Goal: Task Accomplishment & Management: Use online tool/utility

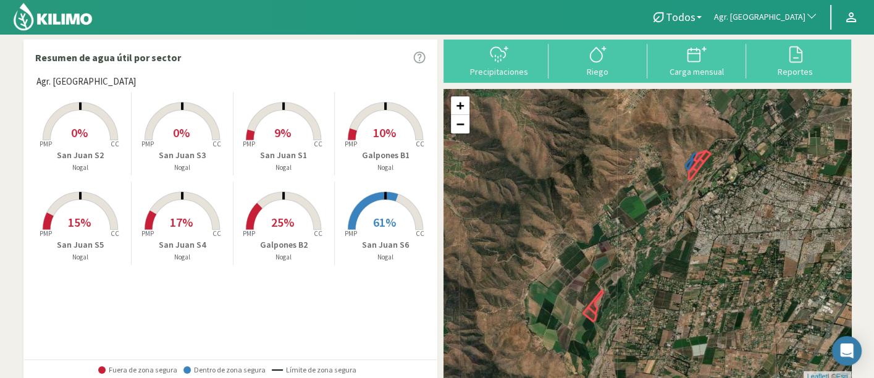
click at [367, 125] on rect at bounding box center [385, 141] width 99 height 99
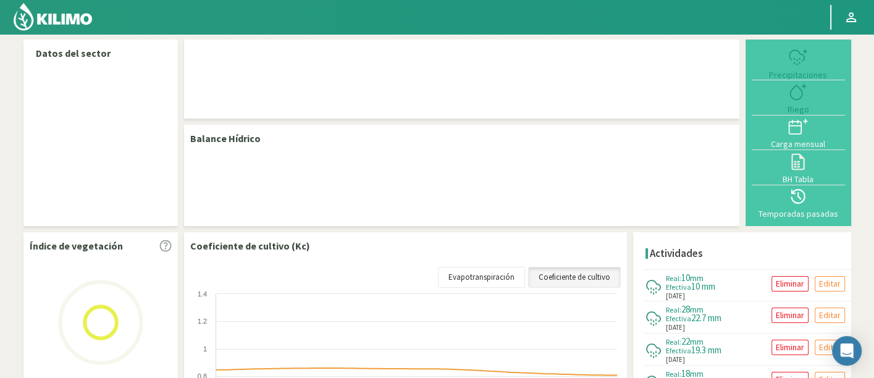
select select "19: Object"
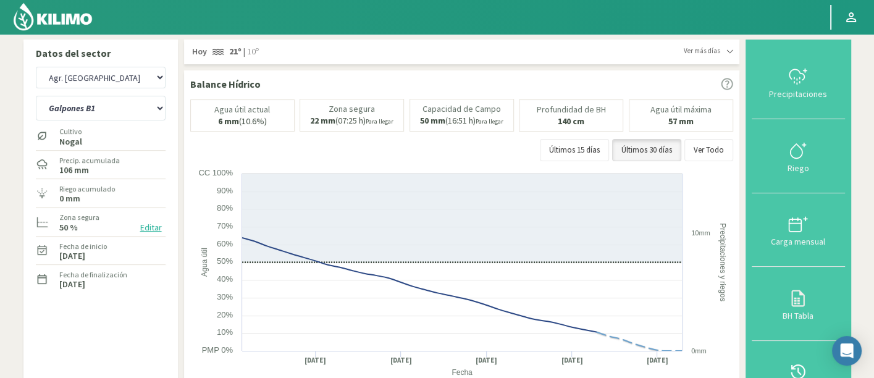
click at [787, 355] on button "Temporadas pasadas" at bounding box center [798, 378] width 93 height 74
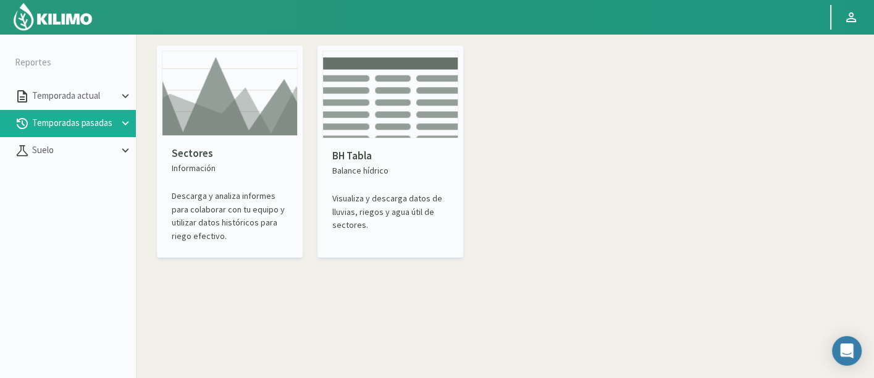
click at [252, 208] on p "Descarga y analiza informes para colaborar con tu equipo y utilizar datos histó…" at bounding box center [230, 216] width 116 height 53
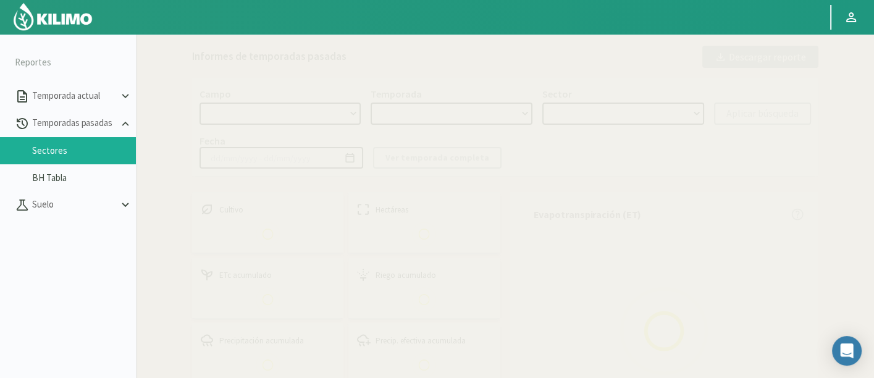
select select "0: Object"
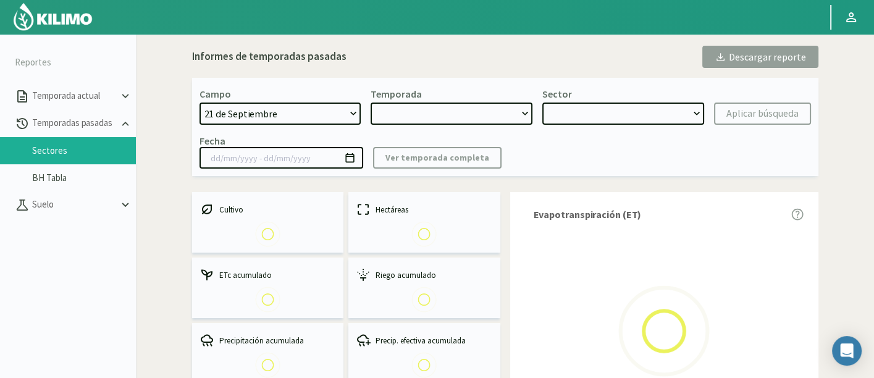
type input "20/10/2023 - 13/06/2024"
select select "0: 2023"
select select "0: Object"
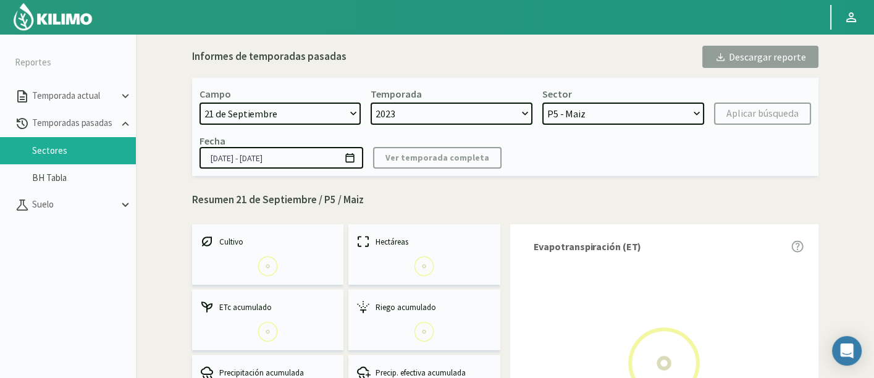
click at [321, 115] on select "21 de Septiembre 8 Fuegos Acograpes - Ag. Carlos Muñoz Herrera Acograpes - Ag. …" at bounding box center [281, 114] width 162 height 22
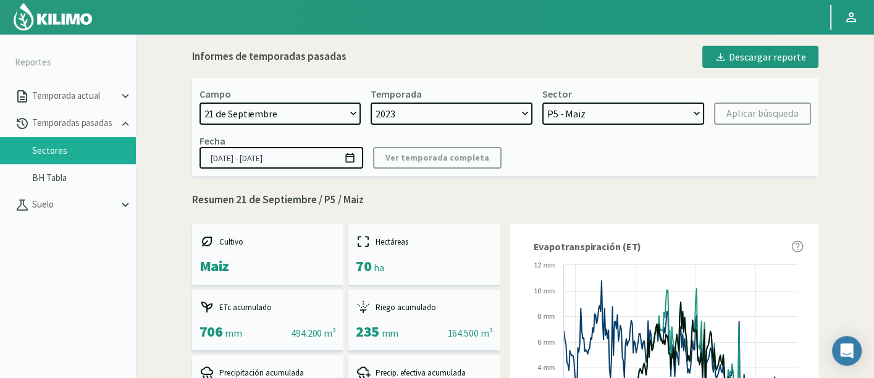
select select "190: Object"
click at [200, 103] on select "21 de Septiembre 8 Fuegos Acograpes - Ag. Carlos Muñoz Herrera Acograpes - Ag. …" at bounding box center [281, 114] width 162 height 22
click at [487, 110] on select "2023 2022" at bounding box center [452, 114] width 162 height 22
select select
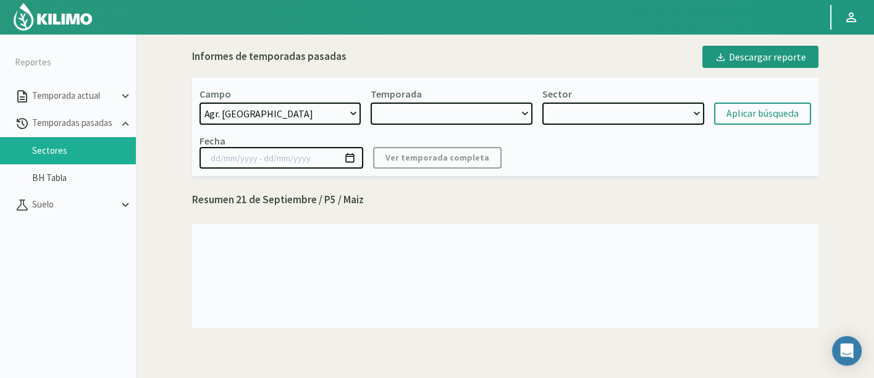
select select "2: 2024"
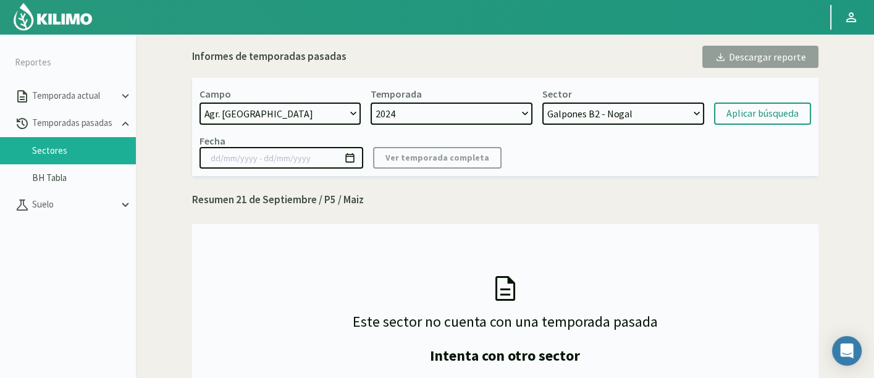
click at [371, 103] on select "2024 2023 2022" at bounding box center [452, 114] width 162 height 22
click at [598, 109] on select "Galpones B2 - Nogal Galpones B1 - Nogal San Juan S4 - Nogal San Juan S6 - Nogal…" at bounding box center [624, 114] width 162 height 22
select select "8: Object"
click at [543, 103] on select "Galpones B2 - Nogal Galpones B1 - Nogal San Juan S4 - Nogal San Juan S6 - Nogal…" at bounding box center [624, 114] width 162 height 22
click at [732, 110] on div "Aplicar búsqueda" at bounding box center [763, 113] width 72 height 15
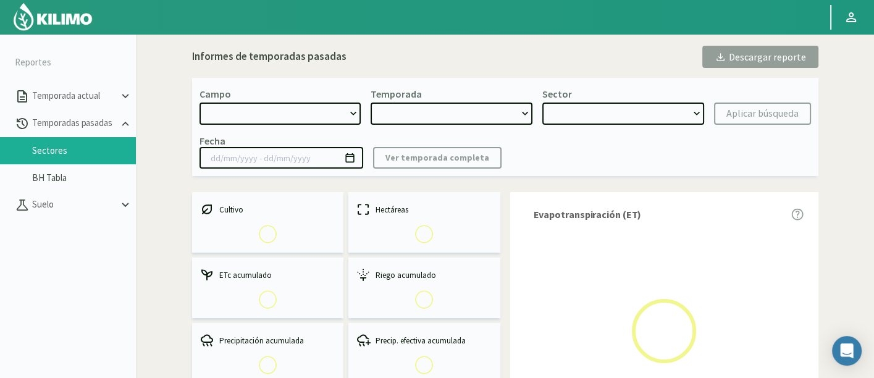
select select "190: Object"
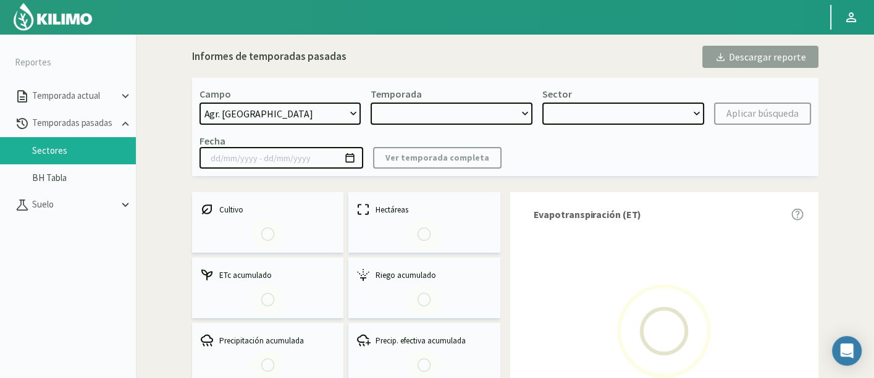
type input "01/10/2024 - 30/04/2025"
select select "0: 2024"
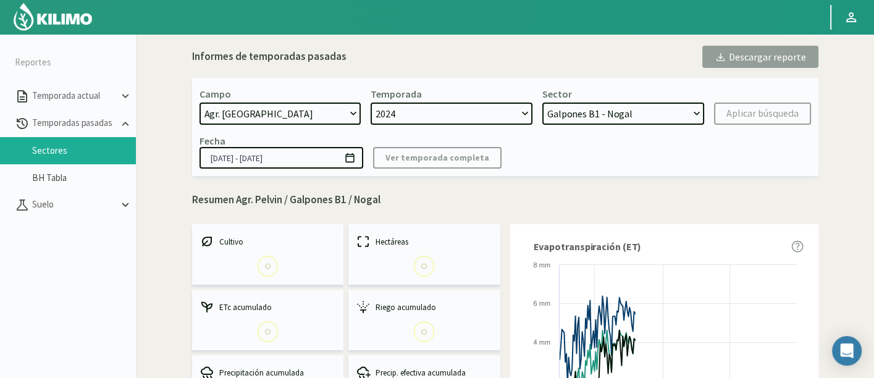
click at [570, 112] on select "Galpones B2 - Nogal Galpones B1 - Nogal San Juan S4 - Nogal San Juan S6 - Nogal…" at bounding box center [624, 114] width 162 height 22
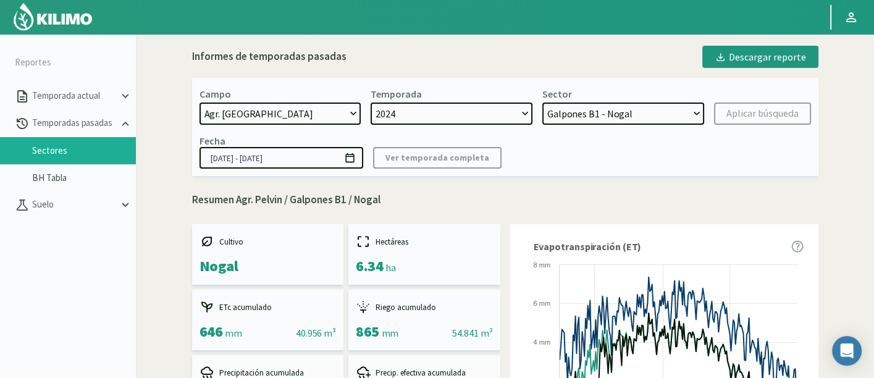
select select "8: Object"
click at [543, 103] on select "Galpones B2 - Nogal Galpones B1 - Nogal San Juan S4 - Nogal San Juan S6 - Nogal…" at bounding box center [624, 114] width 162 height 22
click at [789, 113] on div "Aplicar búsqueda" at bounding box center [763, 113] width 72 height 15
type input "01/05/2024 - 02/07/2025"
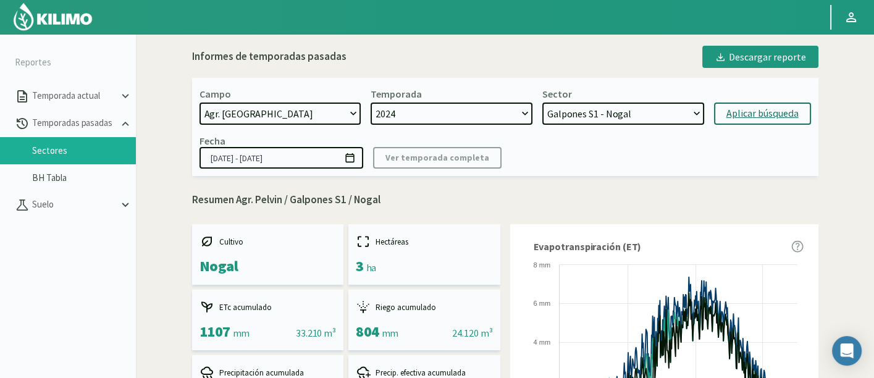
click at [778, 117] on div "Aplicar búsqueda" at bounding box center [763, 113] width 72 height 15
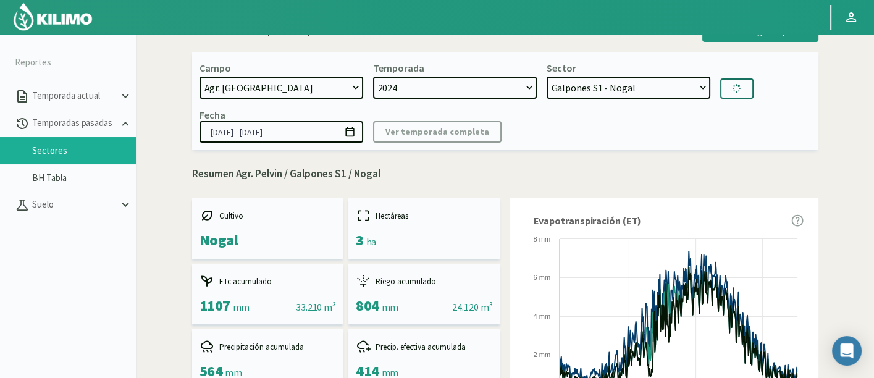
select select "46: Object"
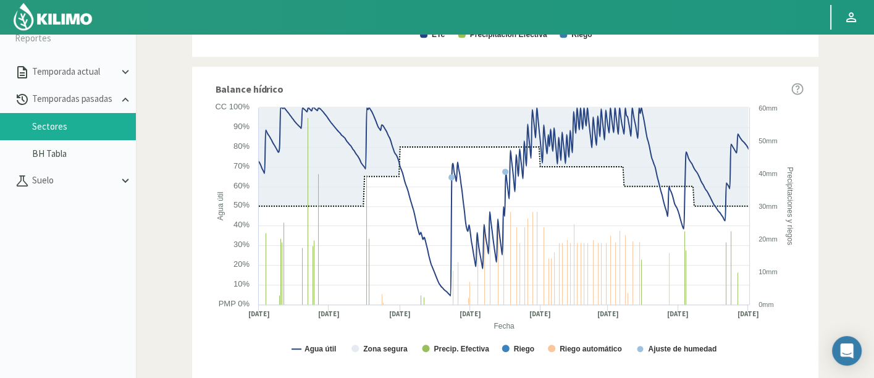
scroll to position [27, 0]
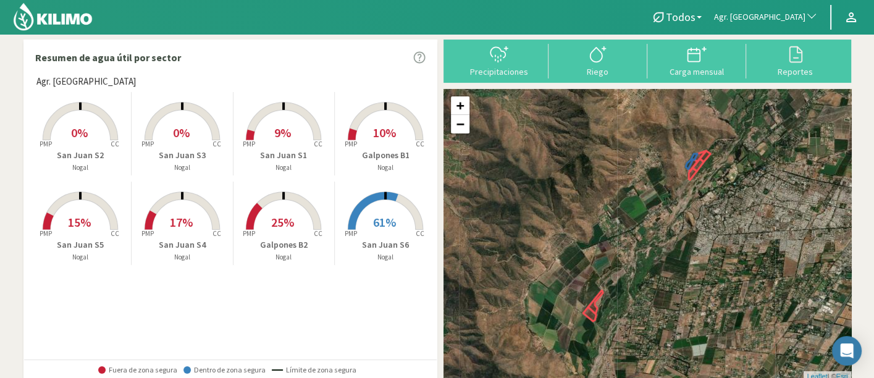
click at [365, 229] on rect at bounding box center [385, 231] width 99 height 99
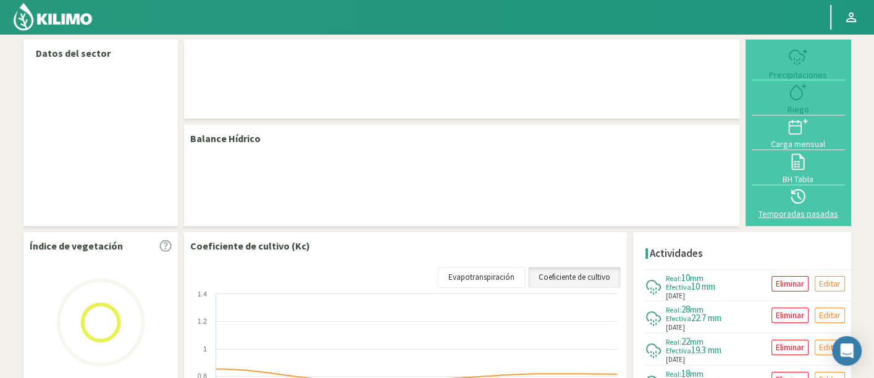
select select "19: Object"
select select "7: Object"
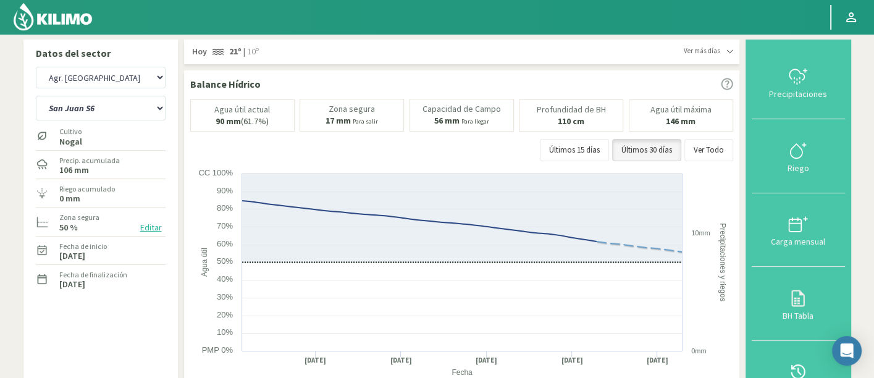
click at [808, 363] on icon at bounding box center [799, 372] width 20 height 20
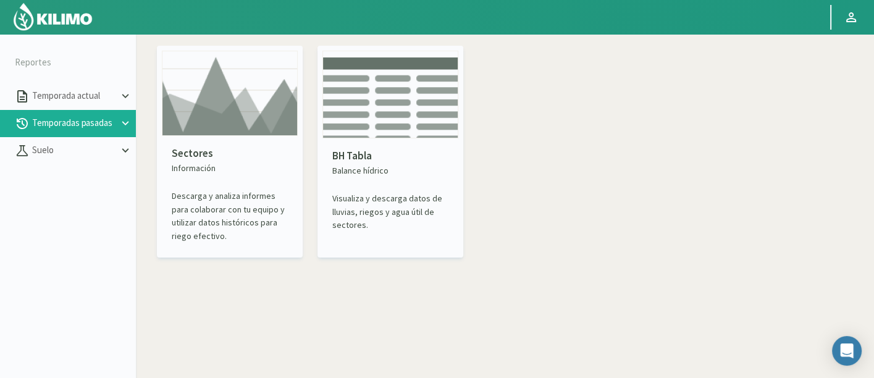
click at [240, 149] on p "Sectores" at bounding box center [230, 154] width 116 height 16
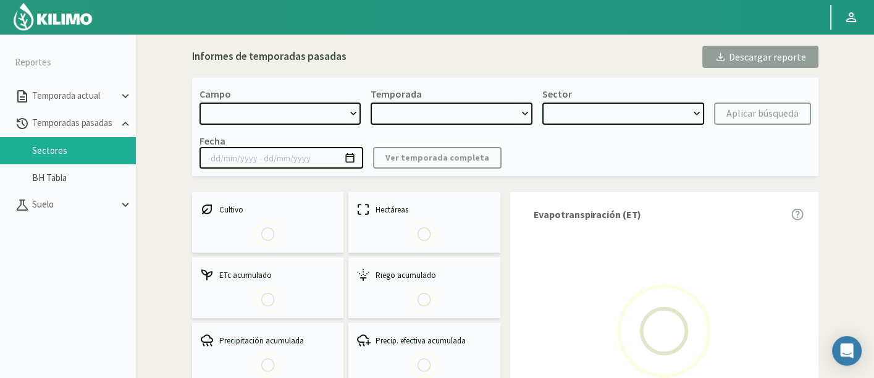
select select "0: Object"
type input "20/10/2023 - 13/06/2024"
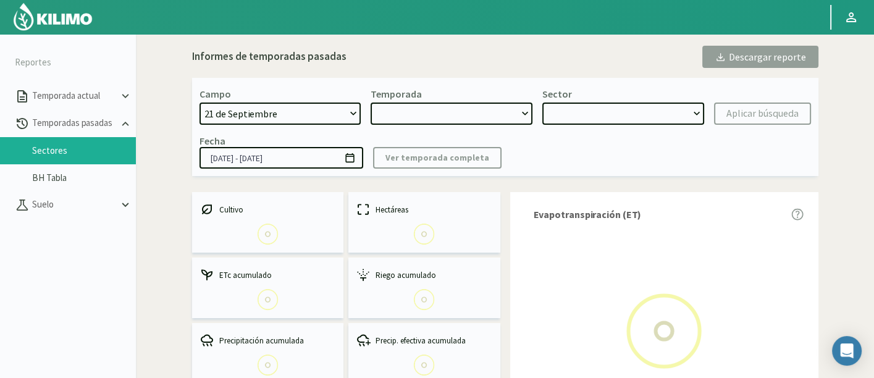
select select "0: 2023"
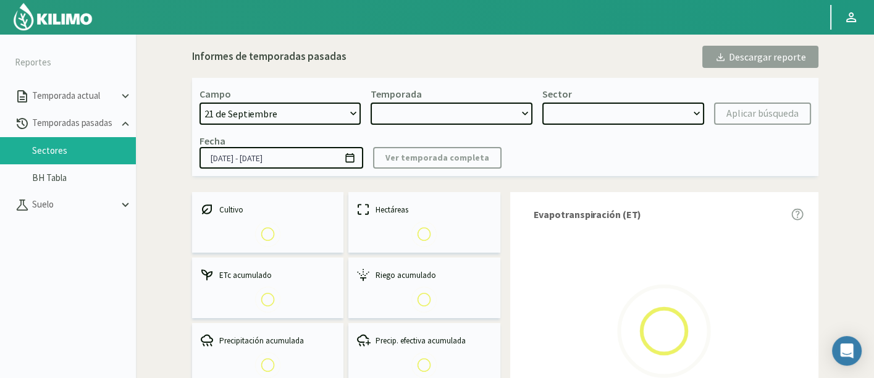
select select "0: Object"
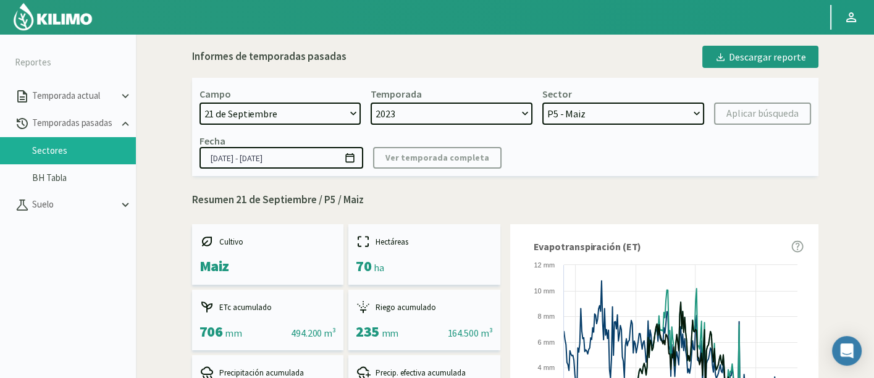
click at [272, 116] on select "21 de Septiembre 8 Fuegos Acograpes - Ag. Carlos Muñoz Herrera Acograpes - Ag. …" at bounding box center [281, 114] width 162 height 22
select select "44: Object"
click at [290, 106] on select "21 de Septiembre 8 Fuegos Acograpes - Ag. Carlos Muñoz Herrera Acograpes - Ag. …" at bounding box center [281, 114] width 162 height 22
select select
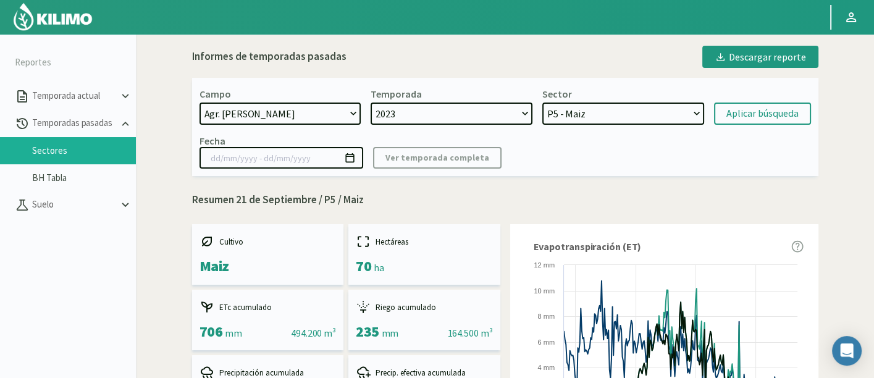
select select
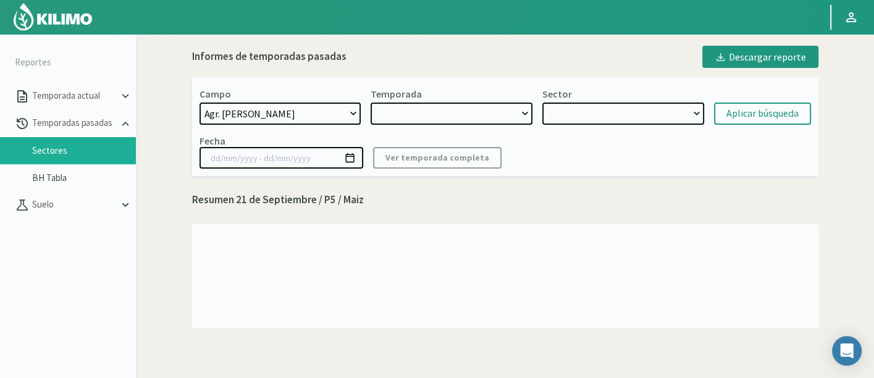
select select "2: 2024"
select select "7: Object"
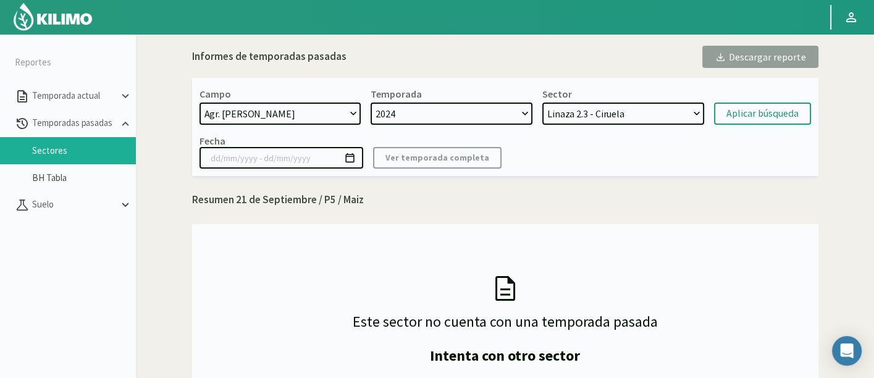
select select "190: Object"
click at [200, 103] on select "21 de Septiembre 8 Fuegos Acograpes - Ag. Carlos Muñoz Herrera Acograpes - Ag. …" at bounding box center [281, 114] width 162 height 22
click at [642, 108] on select "Galpones B2 - Nogal Galpones B1 - Nogal San Juan S4 - Nogal San Juan S6 - Nogal…" at bounding box center [624, 114] width 162 height 22
click at [543, 103] on select "Galpones B2 - Nogal Galpones B1 - Nogal San Juan S4 - Nogal San Juan S6 - Nogal…" at bounding box center [624, 114] width 162 height 22
click at [657, 106] on select "Galpones B2 - Nogal Galpones B1 - Nogal San Juan S4 - Nogal San Juan S6 - Nogal…" at bounding box center [624, 114] width 162 height 22
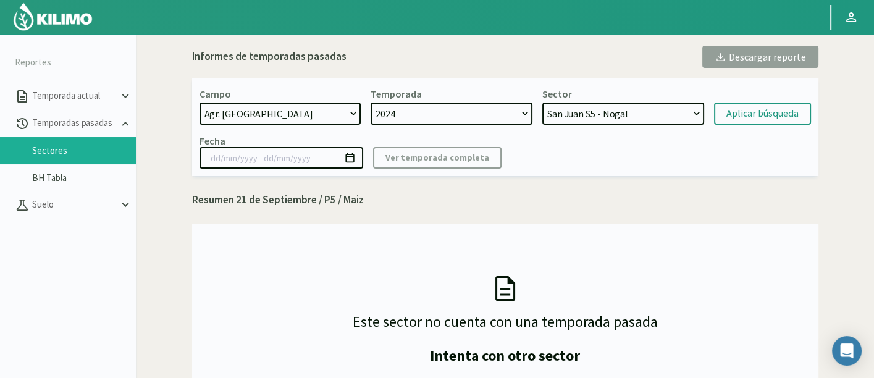
select select "40: Object"
click at [543, 103] on select "Galpones B2 - Nogal Galpones B1 - Nogal San Juan S4 - Nogal San Juan S6 - Nogal…" at bounding box center [624, 114] width 162 height 22
click at [750, 114] on div "Aplicar búsqueda" at bounding box center [763, 113] width 72 height 15
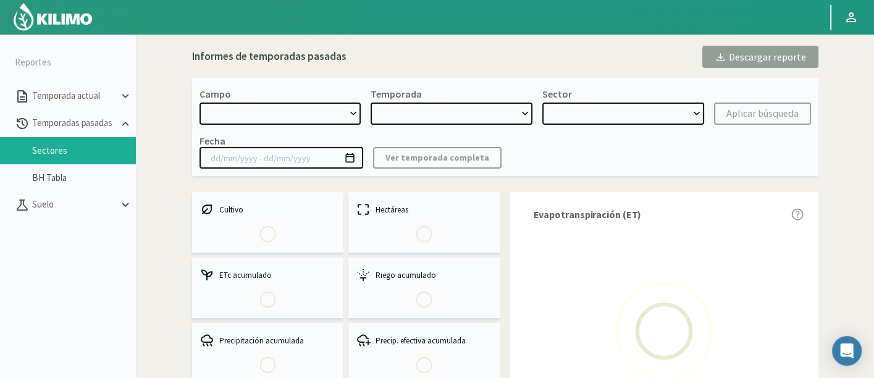
select select "190: Object"
type input "01/05/2024 - 02/07/2025"
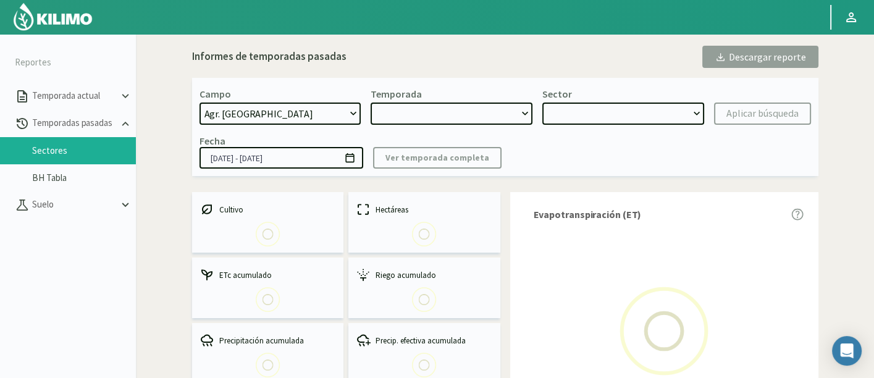
select select "0: 2024"
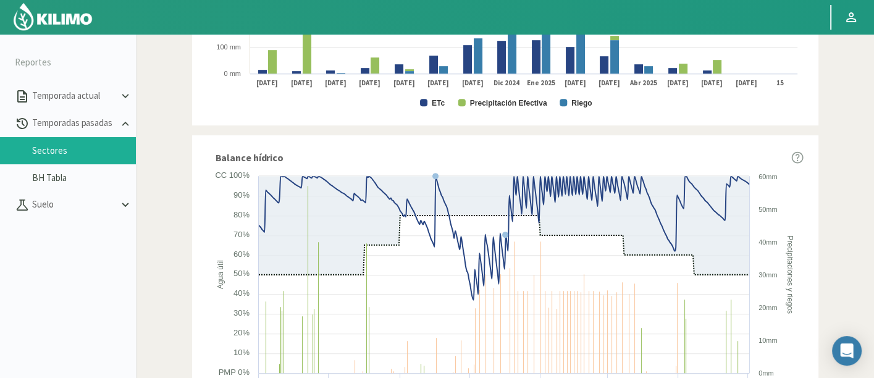
scroll to position [769, 0]
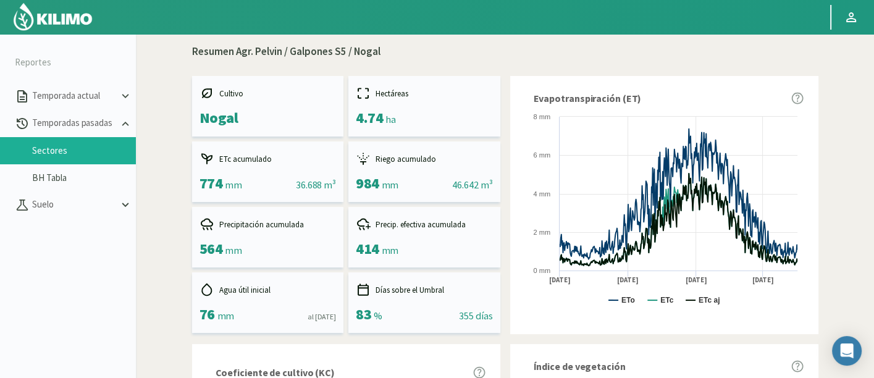
scroll to position [0, 0]
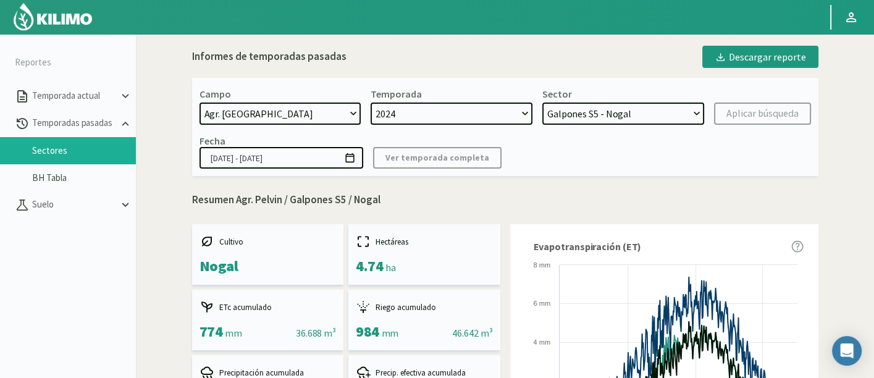
click at [627, 119] on select "Galpones B2 - Nogal Galpones B1 - Nogal San Juan S4 - Nogal San Juan S6 - Nogal…" at bounding box center [624, 114] width 162 height 22
click at [543, 103] on select "Galpones B2 - Nogal Galpones B1 - Nogal San Juan S4 - Nogal San Juan S6 - Nogal…" at bounding box center [624, 114] width 162 height 22
click at [646, 126] on div "Campo 21 de Septiembre 8 Fuegos Acograpes - Ag. Carlos Muñoz Herrera Acograpes …" at bounding box center [505, 127] width 627 height 98
click at [650, 117] on select "Galpones B2 - Nogal Galpones B1 - Nogal San Juan S4 - Nogal San Juan S6 - Nogal…" at bounding box center [624, 114] width 162 height 22
select select "5: Object"
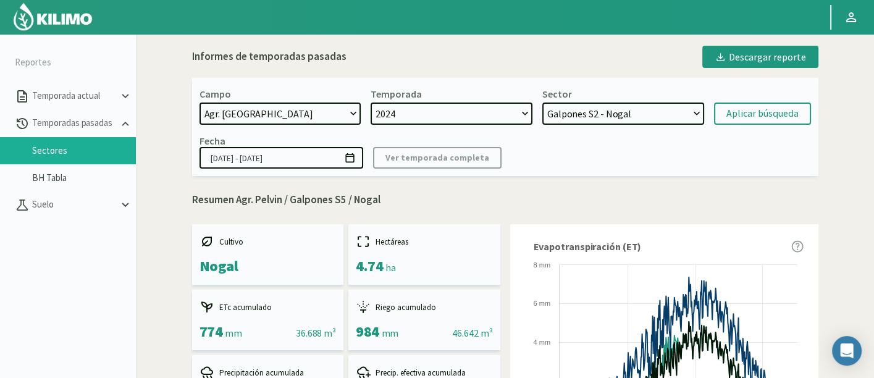
click at [543, 103] on select "Galpones B2 - Nogal Galpones B1 - Nogal San Juan S4 - Nogal San Juan S6 - Nogal…" at bounding box center [624, 114] width 162 height 22
click at [763, 102] on form "Campo 21 de Septiembre 8 Fuegos Acograpes - Ag. Carlos Muñoz Herrera Acograpes …" at bounding box center [506, 106] width 612 height 37
click at [763, 109] on div "Aplicar búsqueda" at bounding box center [763, 113] width 72 height 15
type input "01/05/2024 - 30/04/2025"
select select "24: Object"
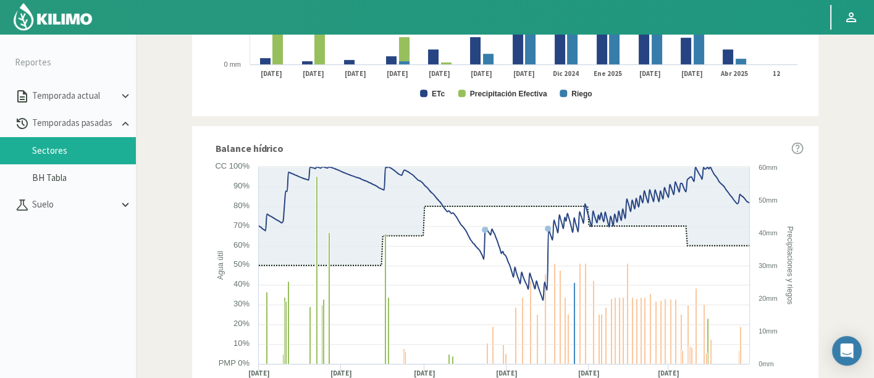
scroll to position [769, 0]
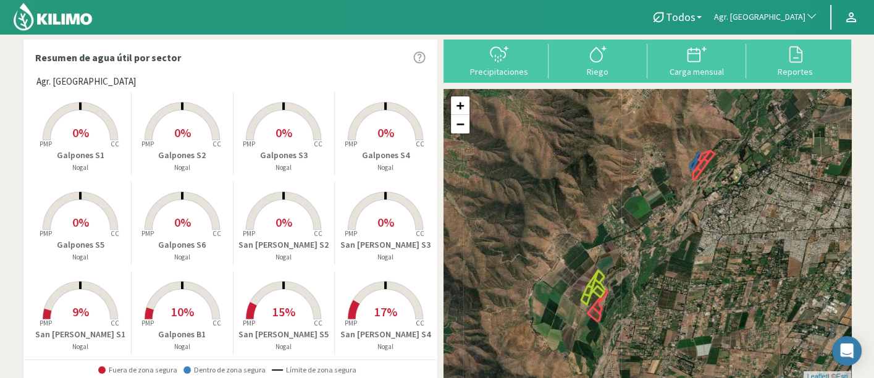
click at [188, 218] on span "0%" at bounding box center [182, 221] width 17 height 15
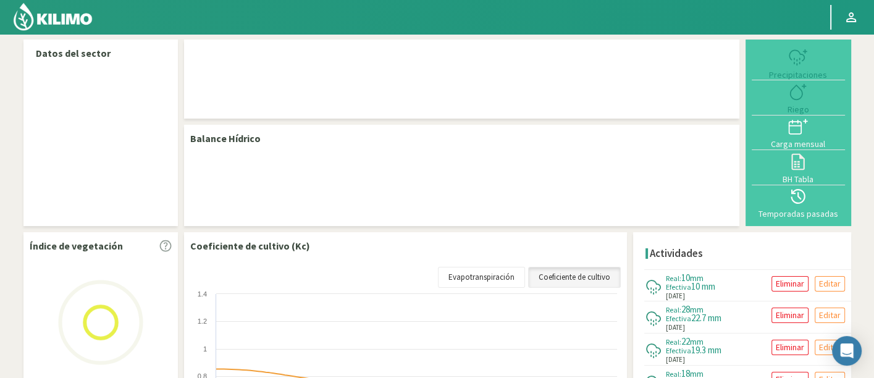
select select "19: Object"
select select "7: Object"
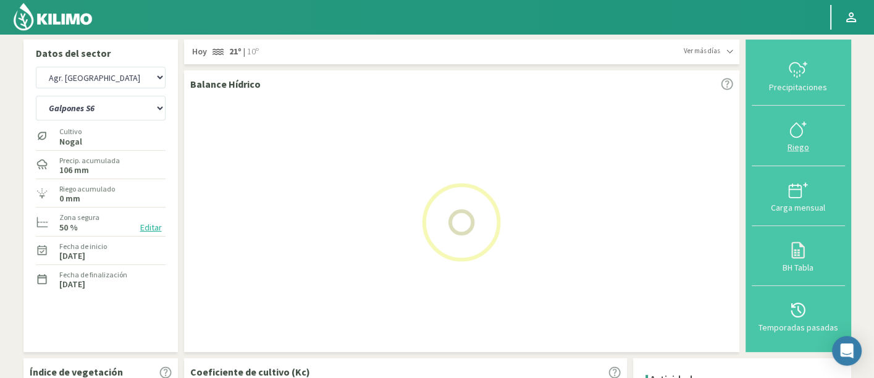
click at [804, 126] on icon at bounding box center [799, 130] width 20 height 20
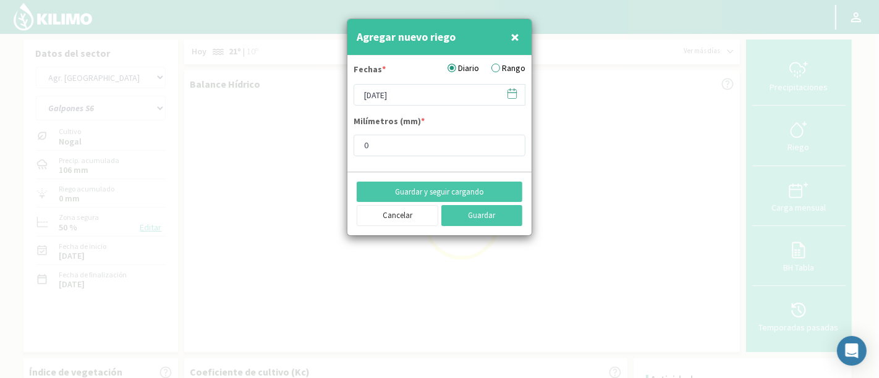
click at [514, 93] on icon at bounding box center [512, 93] width 9 height 0
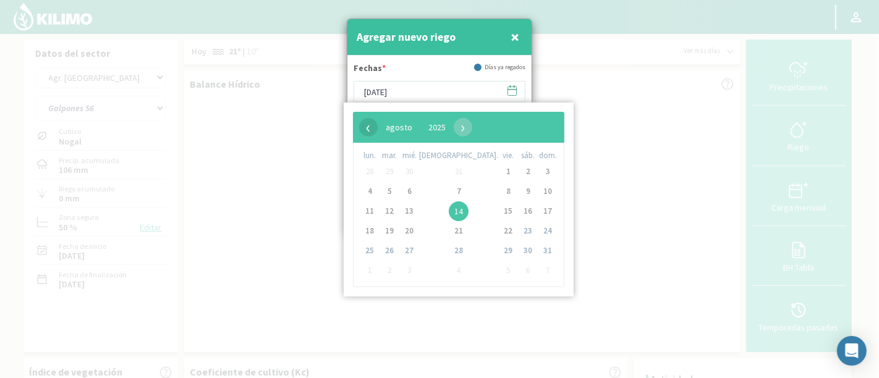
click at [365, 128] on span "‹" at bounding box center [368, 127] width 19 height 19
click at [449, 172] on span "1" at bounding box center [459, 172] width 20 height 20
type input "[DATE]"
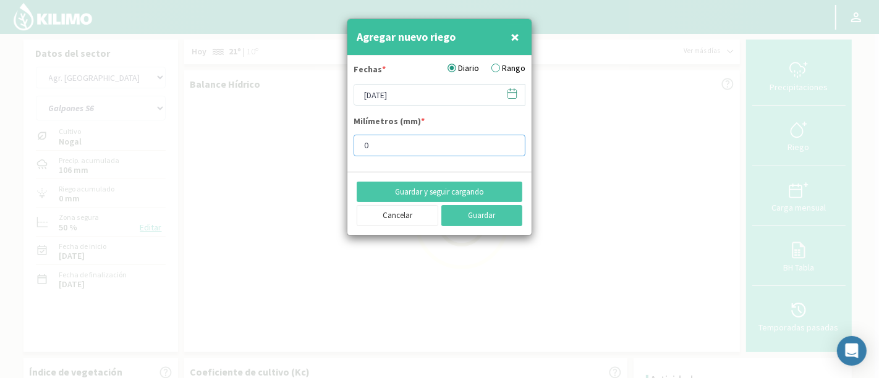
click at [404, 145] on input "0" at bounding box center [440, 146] width 172 height 22
type input "34"
type input "34.7"
click at [460, 214] on button "Guardar" at bounding box center [482, 215] width 82 height 21
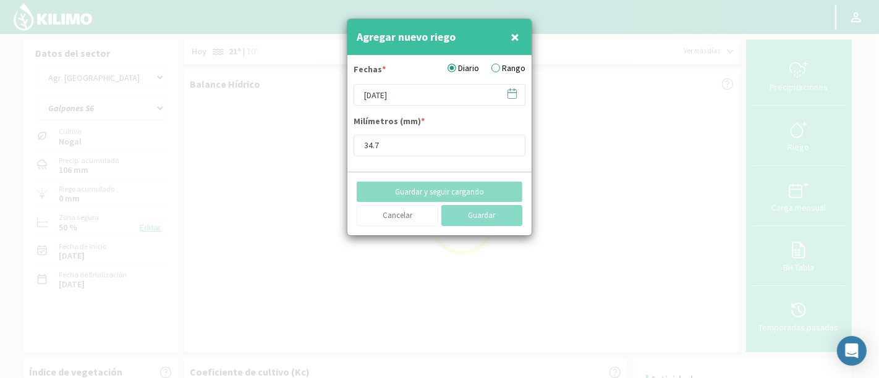
type input "[DATE]"
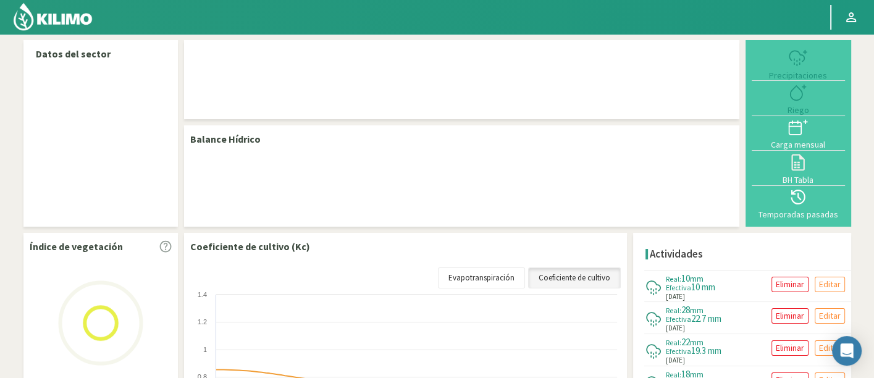
select select "19: Object"
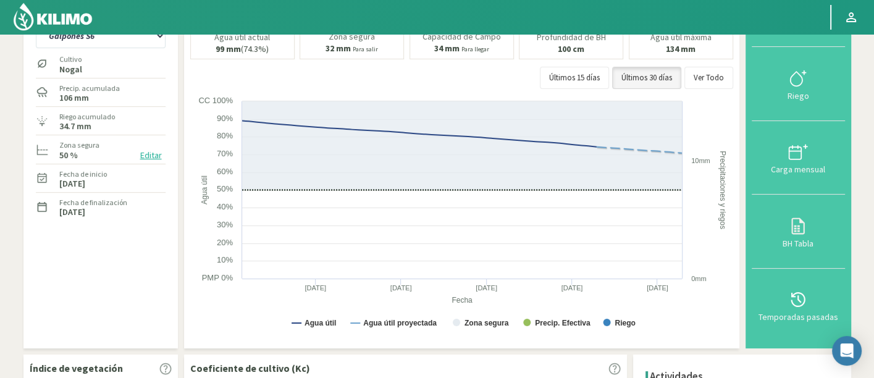
scroll to position [52, 0]
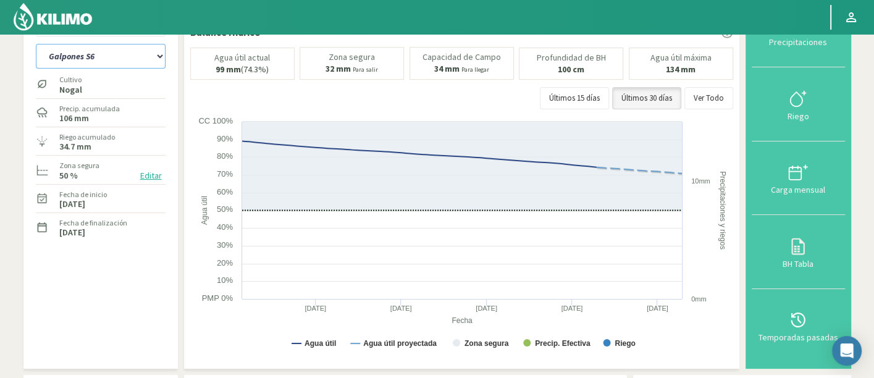
click at [108, 56] on select "Galpones B1 Galpones B2 Galpones S1 Galpones S2 Galpones S3 Galpones S4 Galpone…" at bounding box center [101, 56] width 130 height 25
click at [108, 53] on select "Galpones B1 Galpones B2 Galpones S1 Galpones S2 Galpones S3 Galpones S4 Galpone…" at bounding box center [101, 56] width 130 height 25
select select "0: Object"
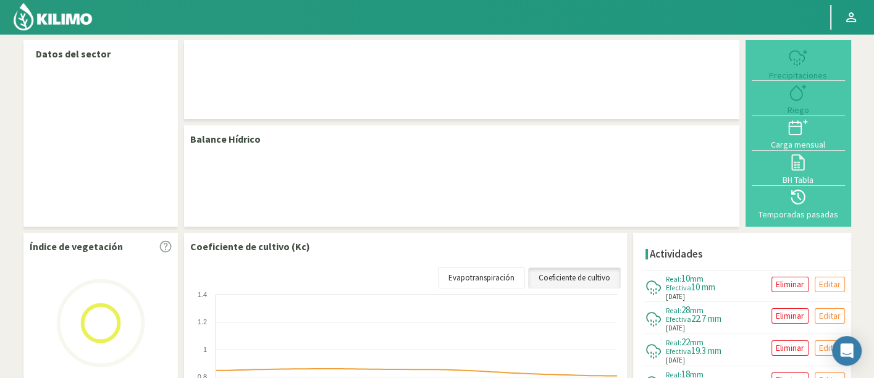
select select "19: Object"
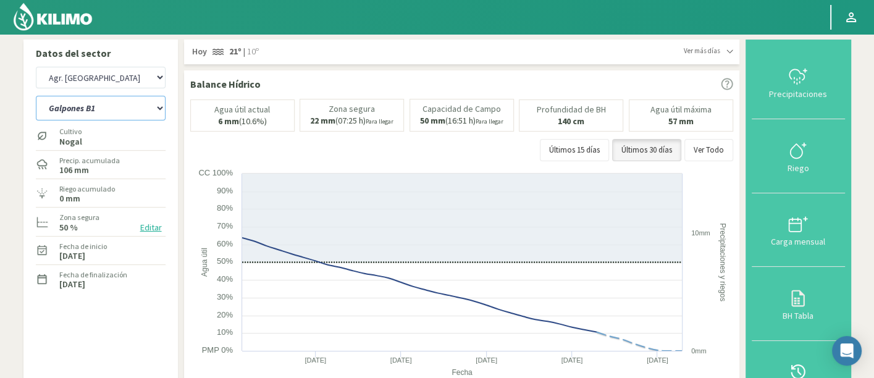
click at [121, 101] on select "Galpones B1 Galpones B2 Galpones S1 Galpones S2 Galpones S3 Galpones S4 Galpone…" at bounding box center [101, 108] width 130 height 25
click at [36, 96] on select "Galpones B1 Galpones B2 Galpones S1 Galpones S2 Galpones S3 Galpones S4 Galpone…" at bounding box center [101, 108] width 130 height 25
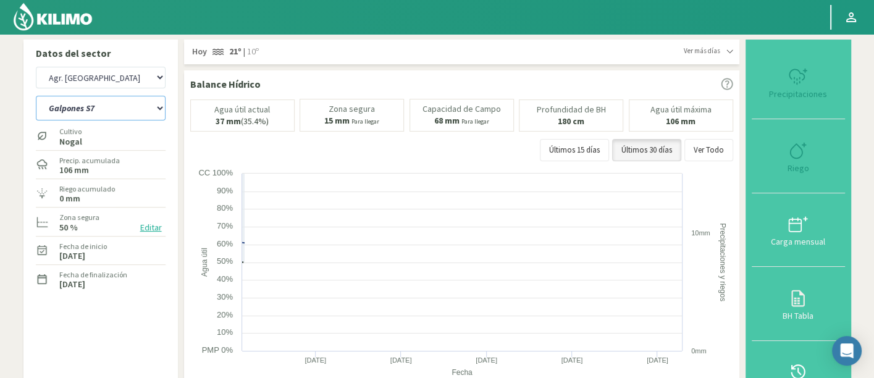
select select "0: Object"
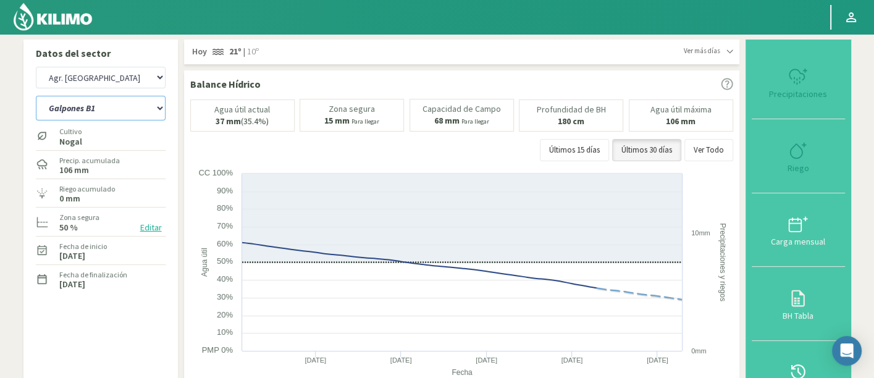
select select "302: Object"
select select "23: Object"
click at [819, 151] on div at bounding box center [799, 151] width 86 height 20
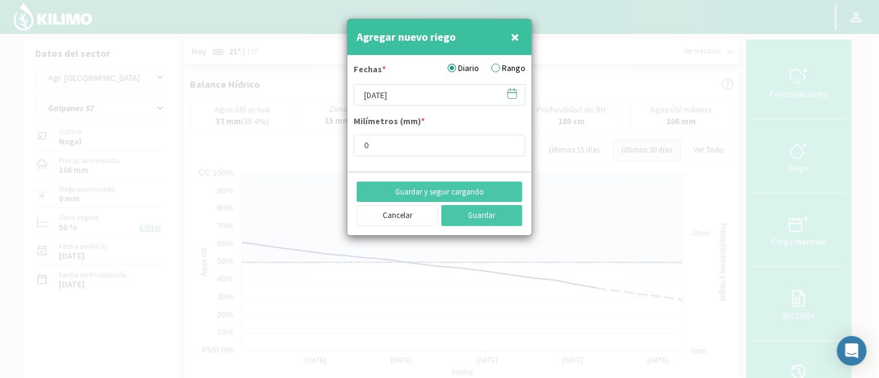
click at [513, 93] on icon at bounding box center [512, 93] width 9 height 0
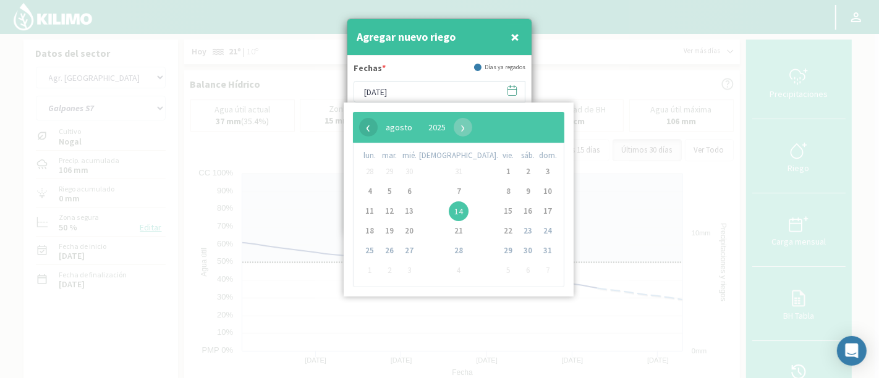
click at [365, 131] on span "‹" at bounding box center [368, 127] width 19 height 19
click at [498, 169] on span "2" at bounding box center [508, 172] width 20 height 20
type input "02/05/2025"
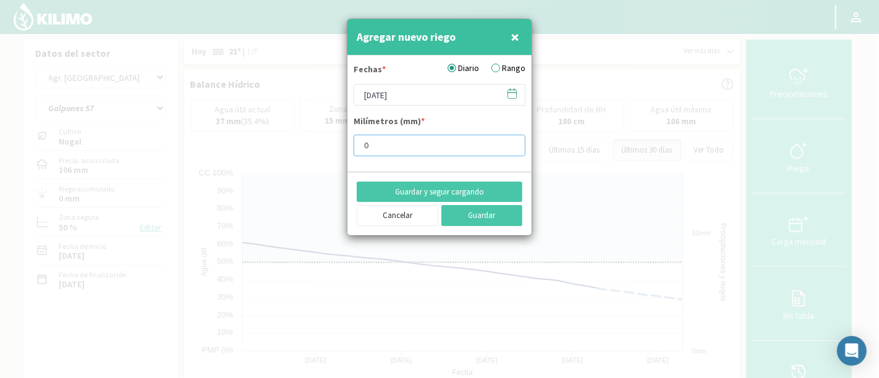
click at [421, 145] on input "0" at bounding box center [440, 146] width 172 height 22
type input "27"
type input "27.3"
click at [448, 190] on button "Guardar y seguir cargando" at bounding box center [440, 192] width 166 height 21
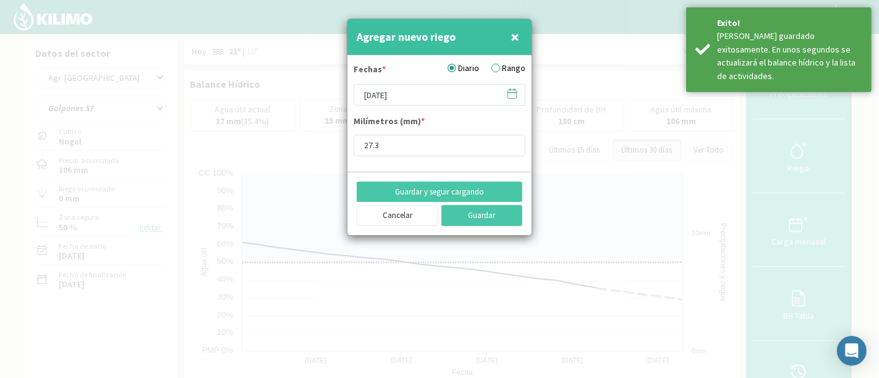
click at [510, 93] on icon at bounding box center [512, 94] width 12 height 12
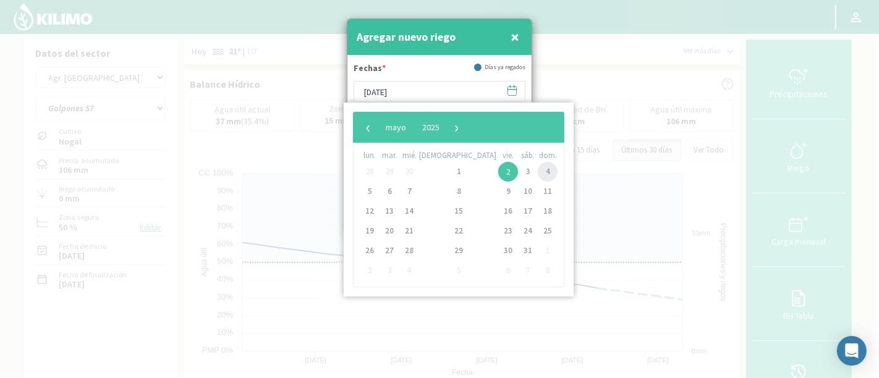
click at [538, 173] on span "4" at bounding box center [548, 172] width 20 height 20
type input "04/05/2025"
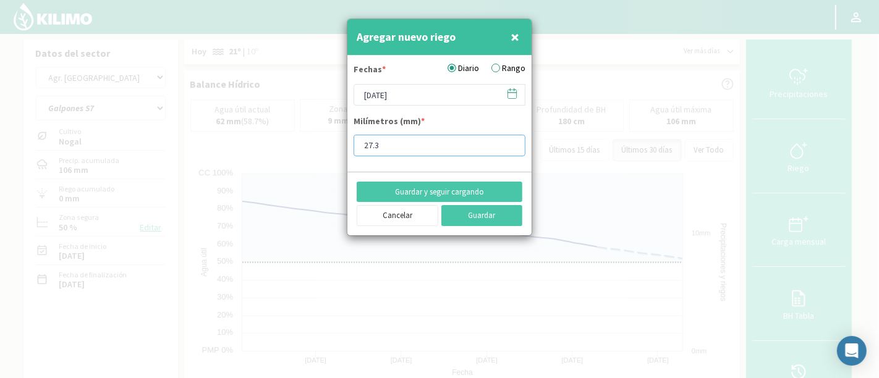
drag, startPoint x: 408, startPoint y: 143, endPoint x: 356, endPoint y: 145, distance: 51.9
click at [356, 145] on input "27.3" at bounding box center [440, 146] width 172 height 22
type input "15"
type input "15.8"
click at [464, 211] on button "Guardar" at bounding box center [482, 215] width 82 height 21
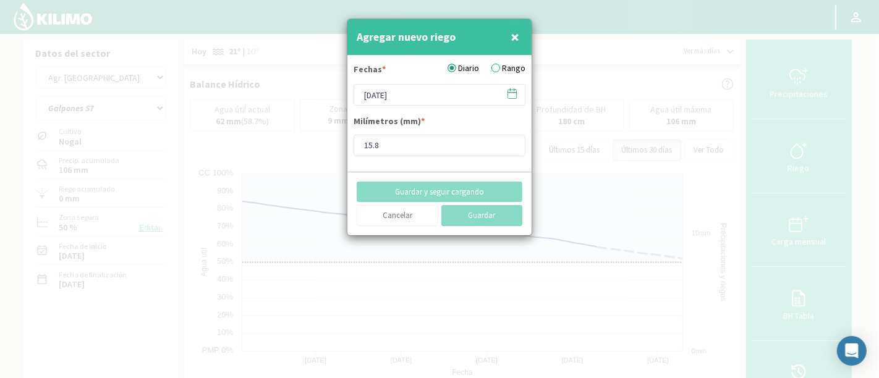
type input "[DATE]"
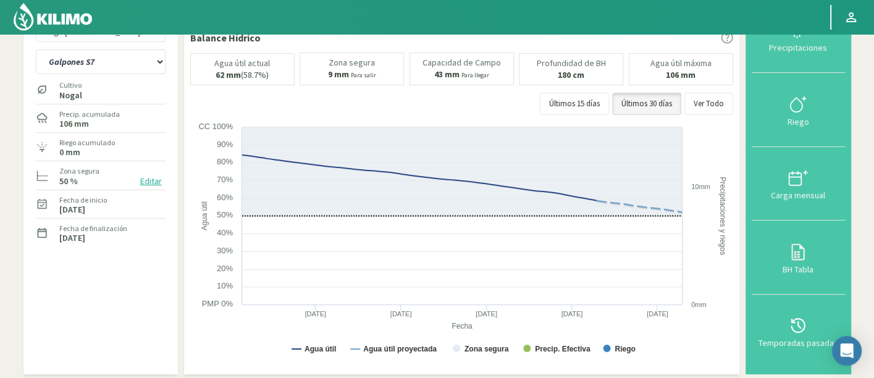
scroll to position [17, 0]
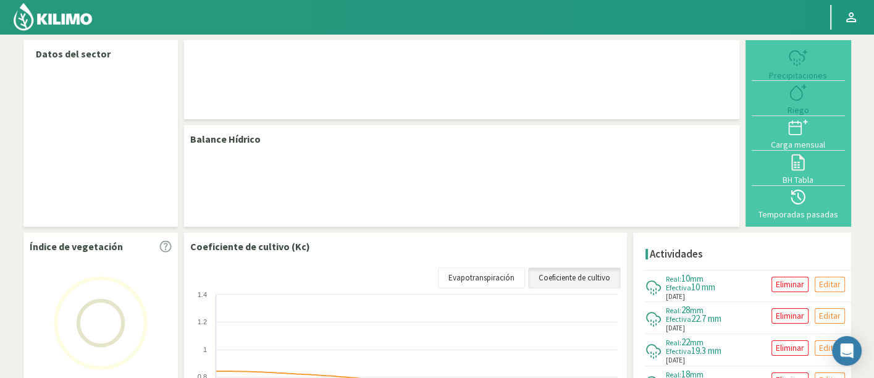
select select "19: Object"
select select "8: Object"
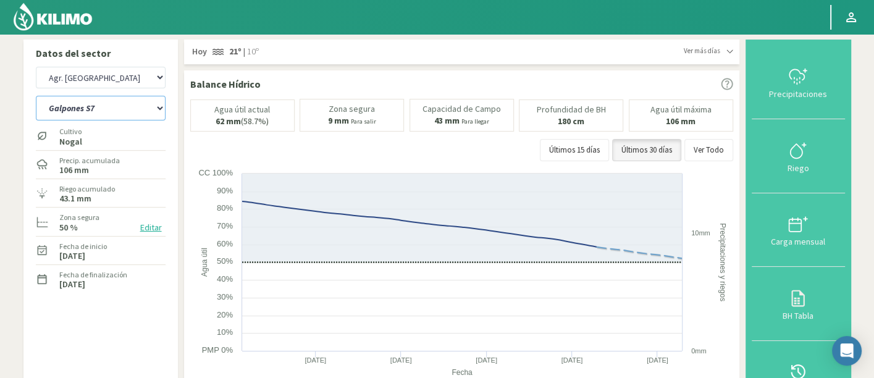
click at [89, 98] on select "Galpones B1 Galpones B2 Galpones S1 Galpones S2 [DEMOGRAPHIC_DATA] S3 Galpones …" at bounding box center [101, 108] width 130 height 25
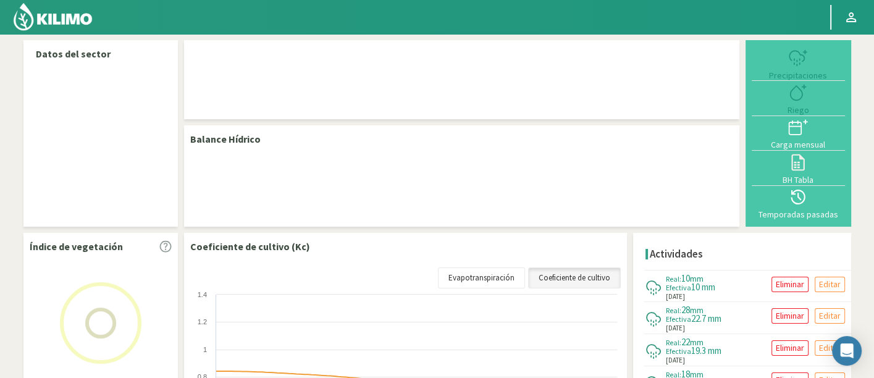
select select "19: Object"
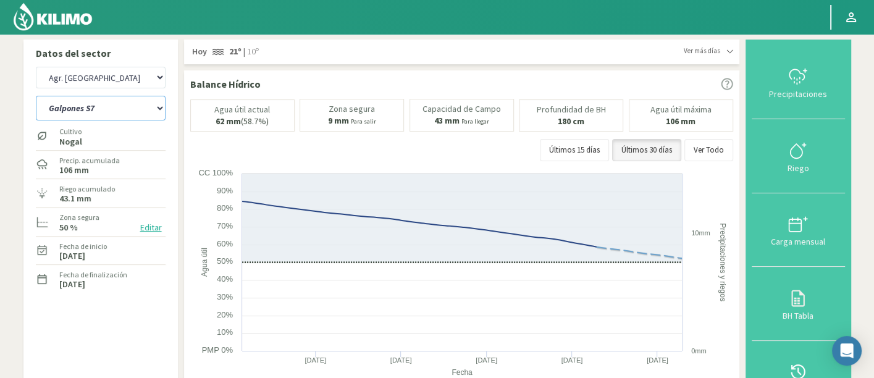
click at [129, 110] on select "Galpones B1 Galpones B2 Galpones S1 Galpones S2 [DEMOGRAPHIC_DATA] S3 Galpones …" at bounding box center [101, 108] width 130 height 25
click at [36, 96] on select "Galpones B1 Galpones B2 Galpones S1 Galpones S2 [DEMOGRAPHIC_DATA] S3 Galpones …" at bounding box center [101, 108] width 130 height 25
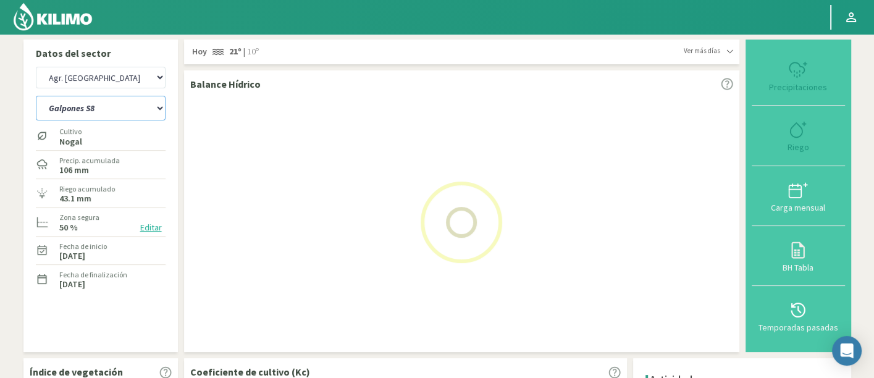
select select "8: Object"
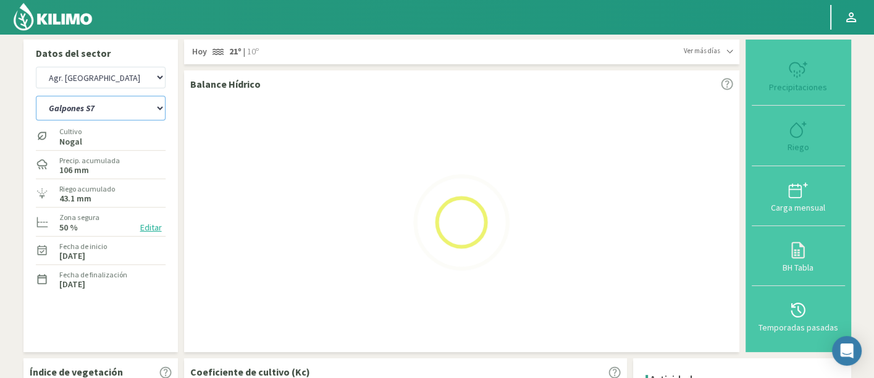
select select "302: Object"
select select "25: Object"
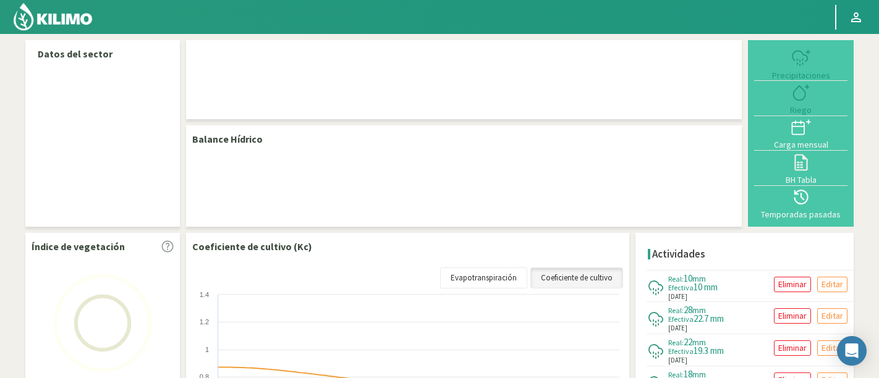
select select "19: Object"
select select "9: Object"
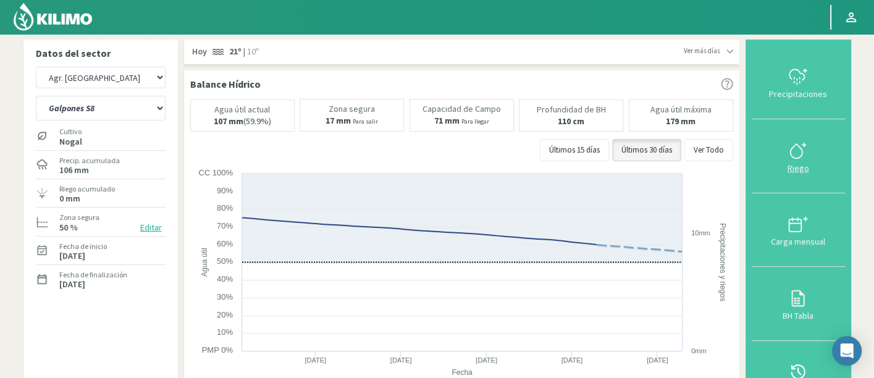
click at [807, 147] on icon at bounding box center [799, 151] width 20 height 20
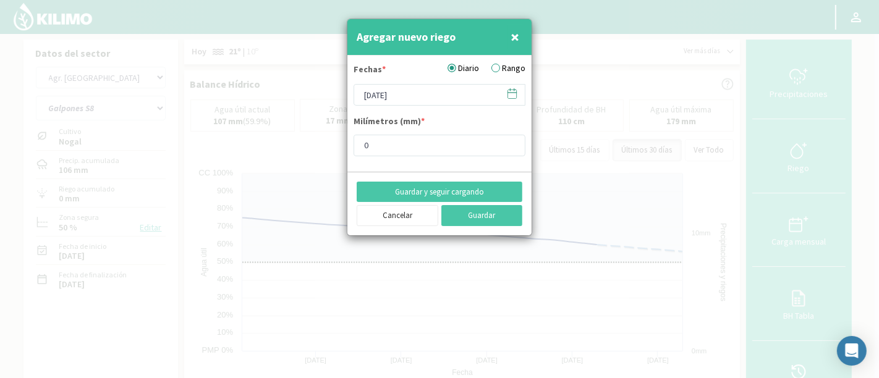
click at [509, 96] on icon at bounding box center [512, 94] width 12 height 12
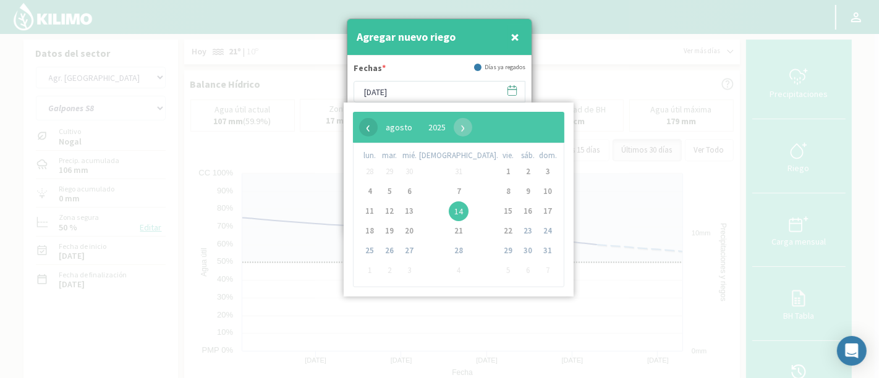
click at [370, 126] on span "‹" at bounding box center [368, 127] width 19 height 19
click at [462, 130] on span "›" at bounding box center [452, 127] width 19 height 19
click at [518, 168] on span "3" at bounding box center [528, 172] width 20 height 20
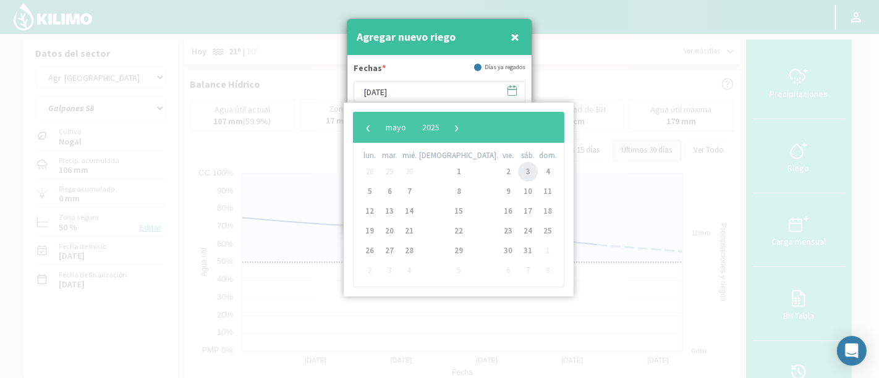
type input "[DATE]"
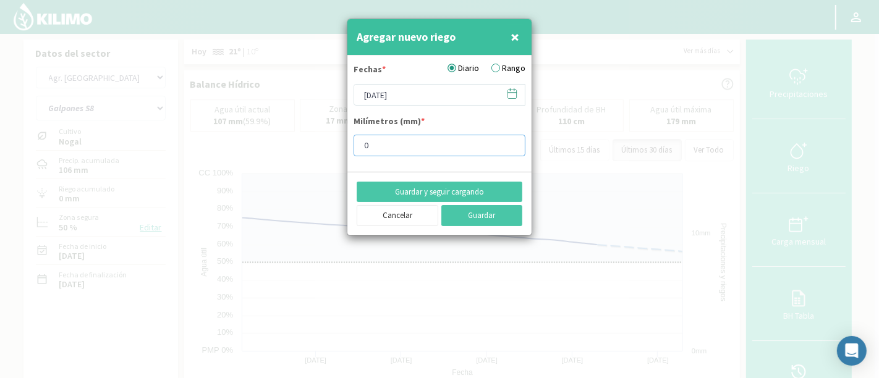
click at [431, 153] on input "0" at bounding box center [440, 146] width 172 height 22
type input "40"
type input "40.8"
click at [480, 214] on button "Guardar" at bounding box center [482, 215] width 82 height 21
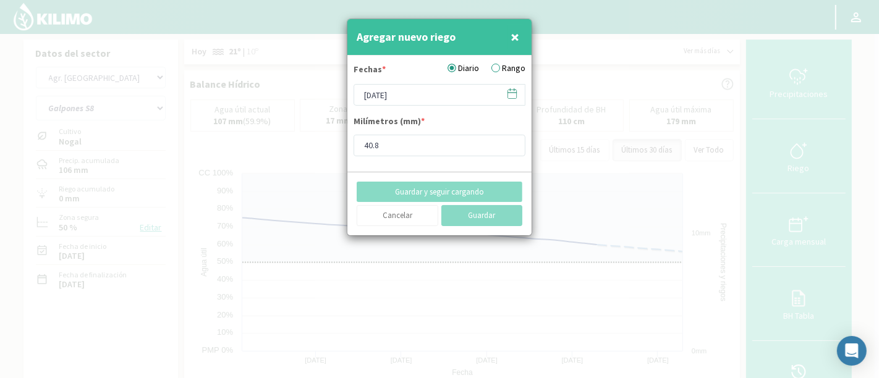
type input "[DATE]"
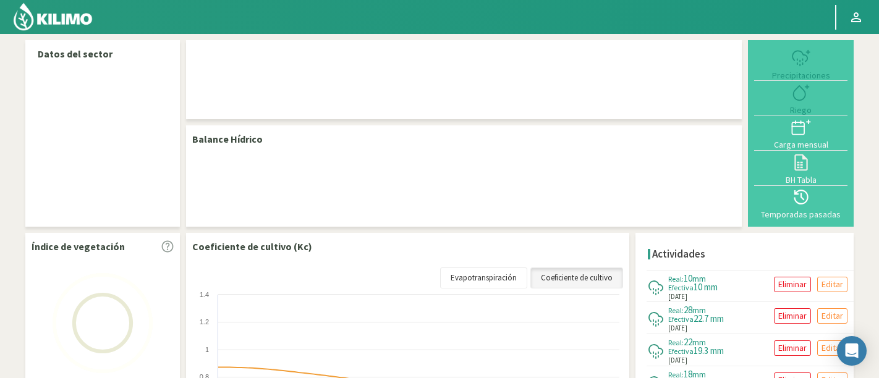
select select "19: Object"
select select "9: Object"
